Goal: Transaction & Acquisition: Purchase product/service

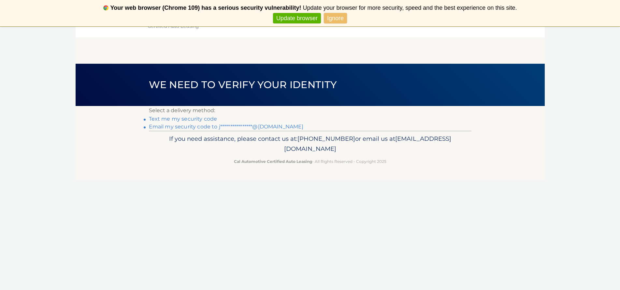
click at [164, 125] on link "**********" at bounding box center [226, 127] width 155 height 6
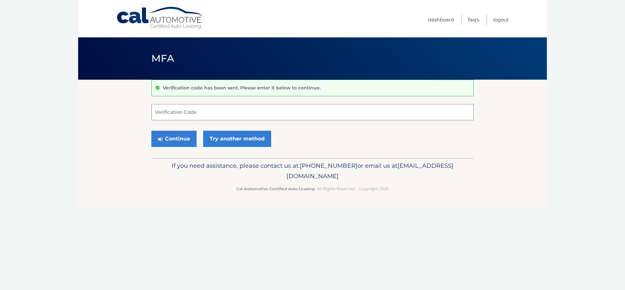
click at [168, 115] on input "Verification Code" at bounding box center [312, 112] width 322 height 16
type input "138889"
click at [173, 135] on button "Continue" at bounding box center [173, 139] width 45 height 16
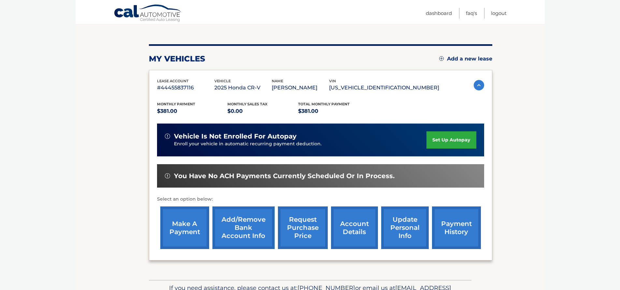
scroll to position [98, 0]
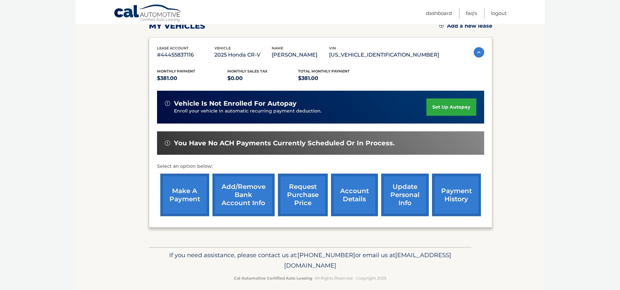
click at [189, 196] on link "make a payment" at bounding box center [184, 195] width 49 height 43
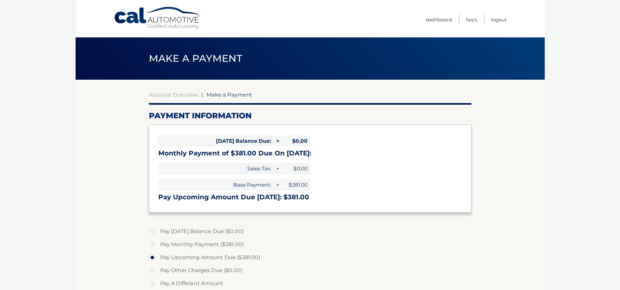
select select "YzljOWNmNTEtYzZjOS00NDA1LWI1YzQtN2I4MWM3NTdkNjk4"
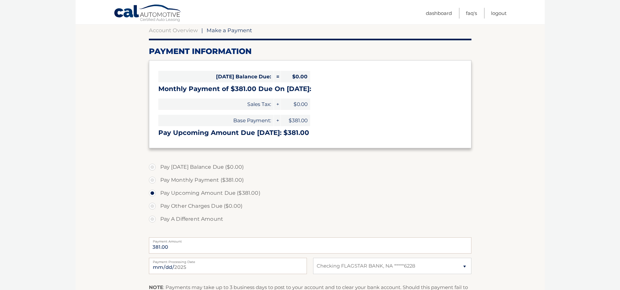
scroll to position [65, 0]
click at [185, 266] on input "2025-09-13" at bounding box center [228, 266] width 158 height 16
type input "2025-09-15"
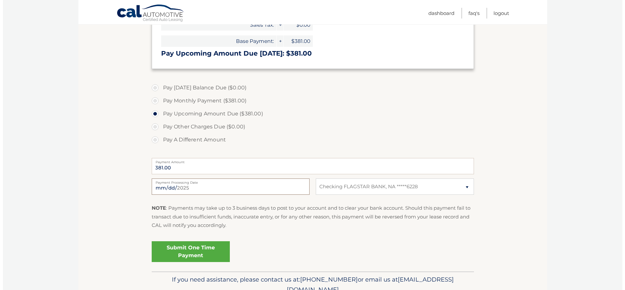
scroll to position [163, 0]
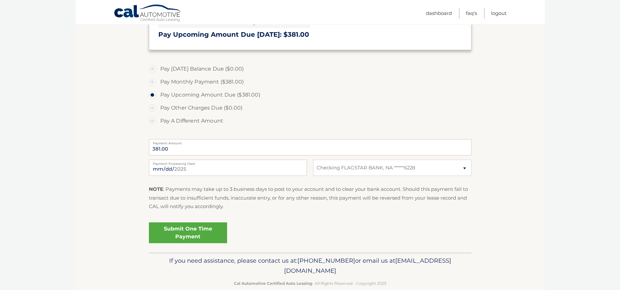
click at [196, 232] on link "Submit One Time Payment" at bounding box center [188, 233] width 78 height 21
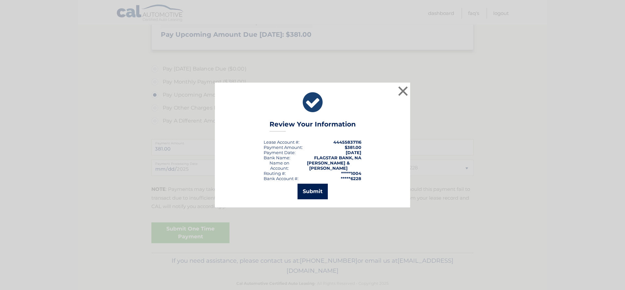
click at [305, 189] on button "Submit" at bounding box center [313, 192] width 30 height 16
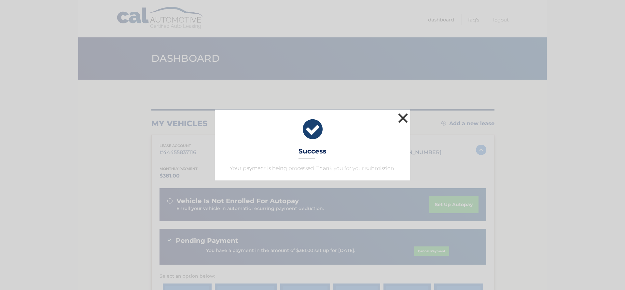
click at [403, 117] on button "×" at bounding box center [403, 118] width 13 height 13
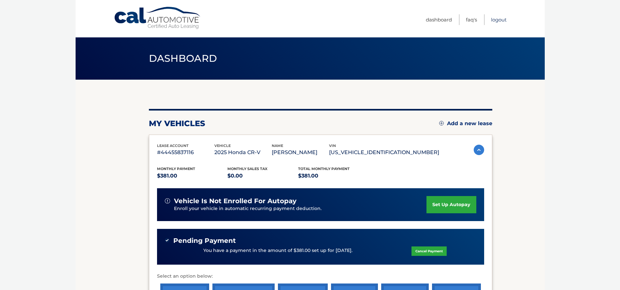
click at [501, 18] on link "Logout" at bounding box center [499, 19] width 16 height 11
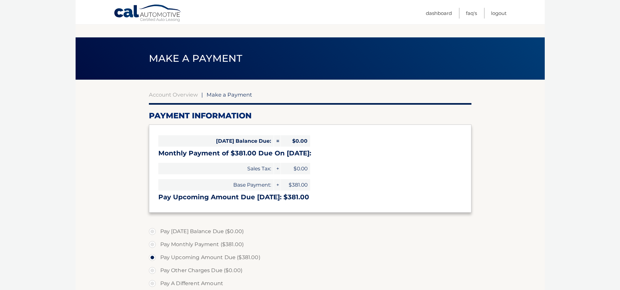
select select "YzljOWNmNTEtYzZjOS00NDA1LWI1YzQtN2I4MWM3NTdkNjk4"
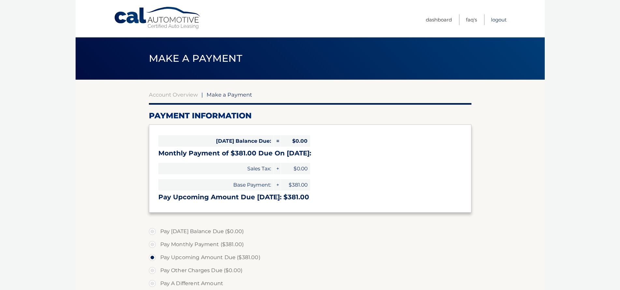
click at [503, 20] on link "Logout" at bounding box center [499, 19] width 16 height 11
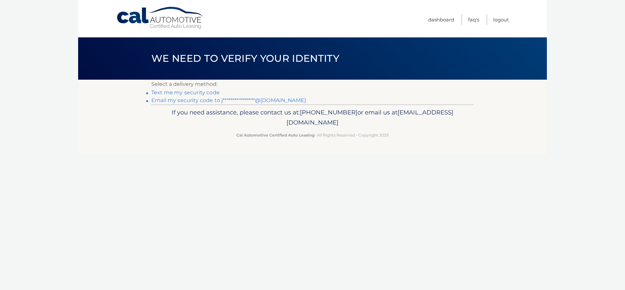
click at [196, 100] on link "**********" at bounding box center [228, 100] width 155 height 6
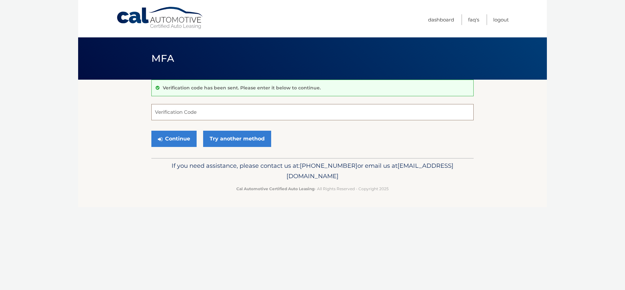
click at [162, 116] on input "Verification Code" at bounding box center [312, 112] width 322 height 16
type input "188952"
click at [151, 131] on button "Continue" at bounding box center [173, 139] width 45 height 16
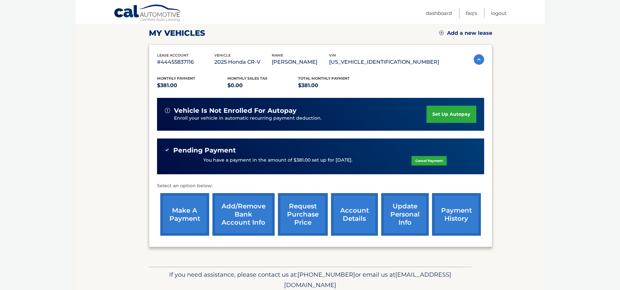
scroll to position [98, 0]
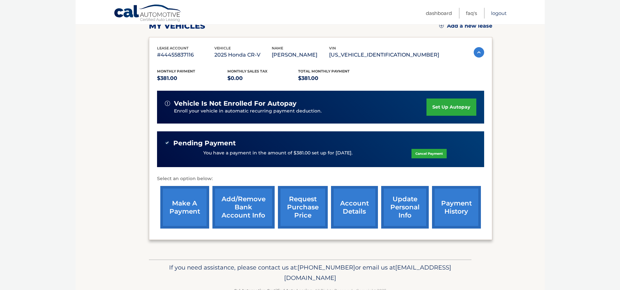
click at [500, 13] on link "Logout" at bounding box center [499, 13] width 16 height 11
